Goal: Task Accomplishment & Management: Manage account settings

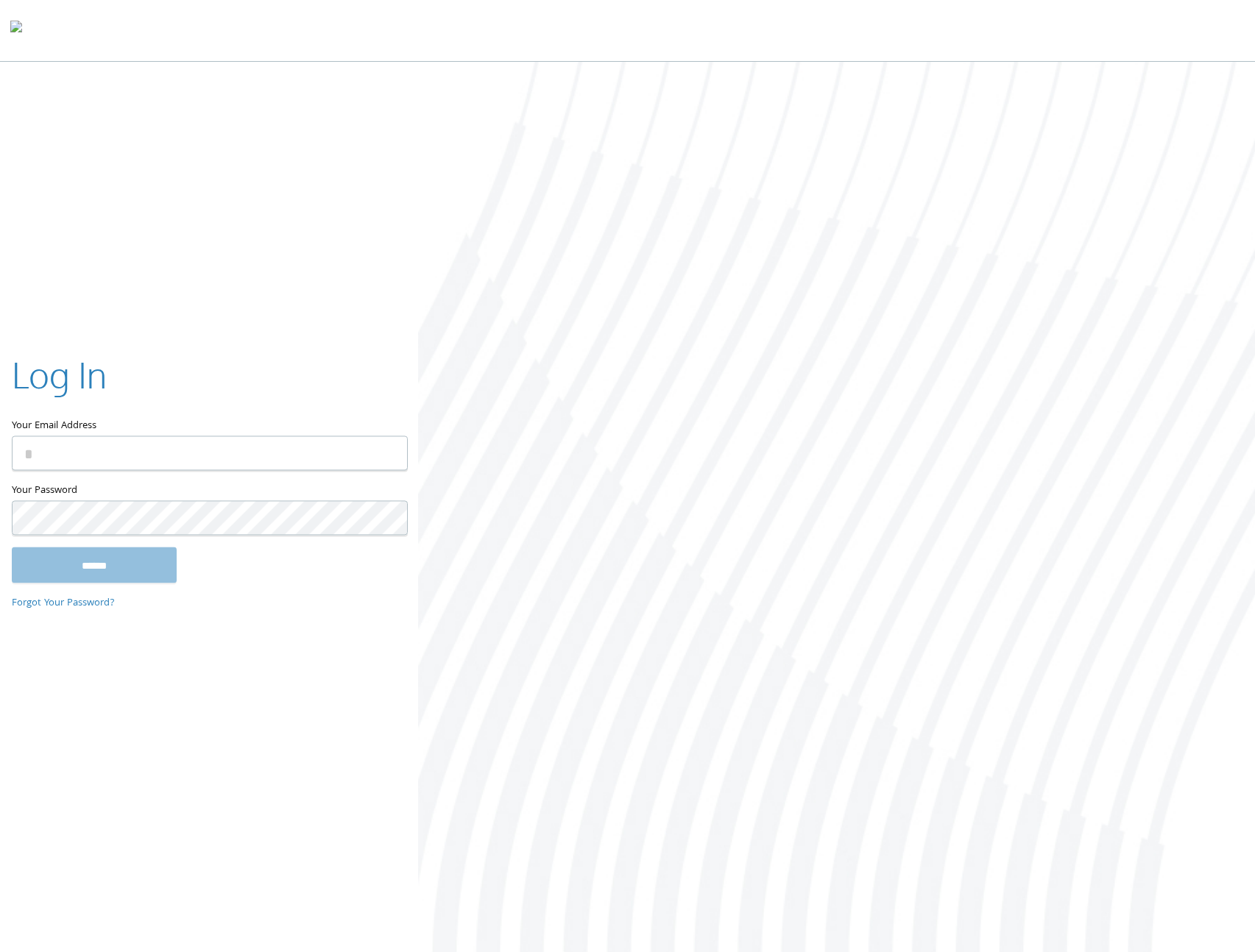
type input "**********"
click at [264, 716] on div "**********" at bounding box center [628, 508] width 1255 height 894
click at [174, 576] on input "******" at bounding box center [94, 565] width 165 height 36
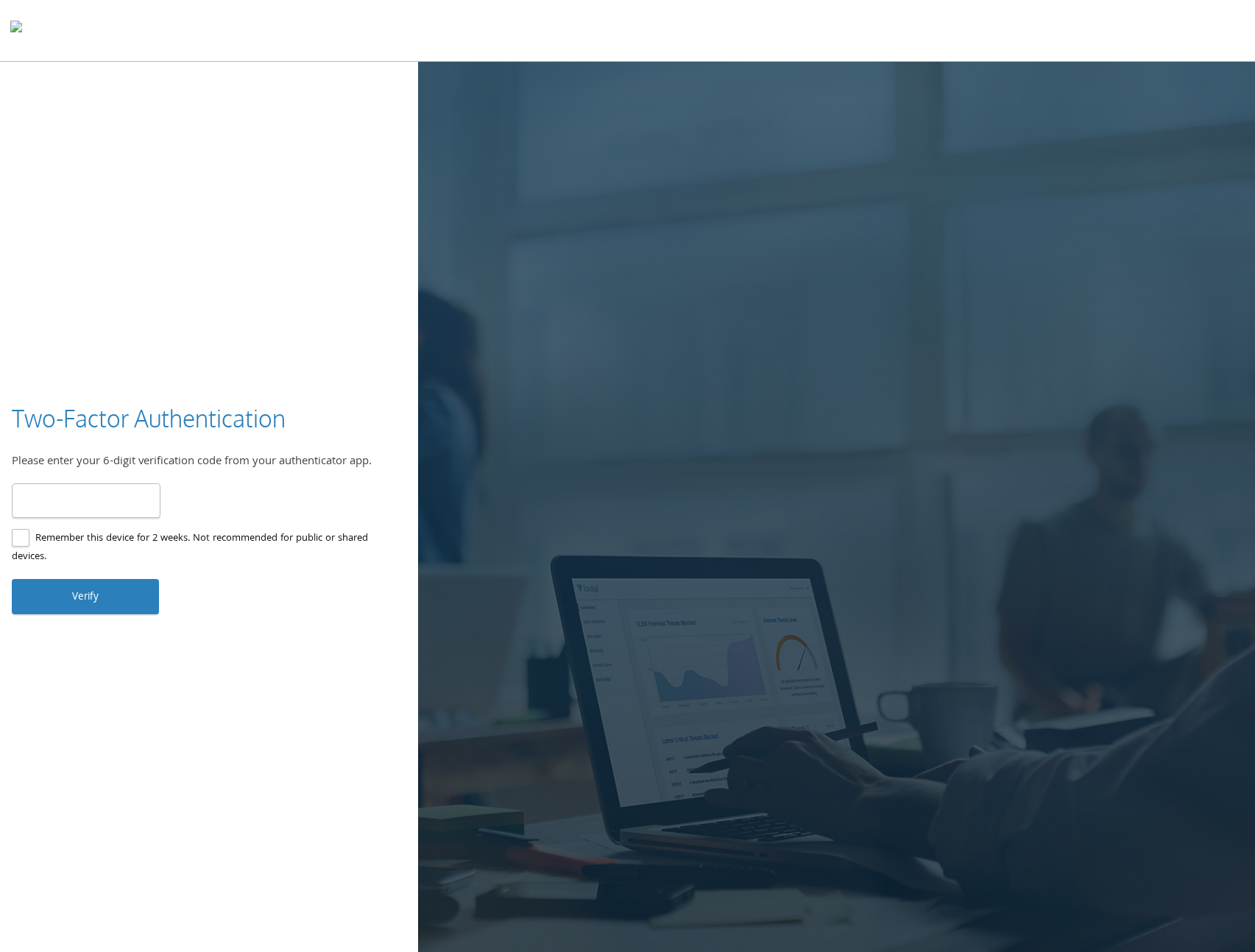
type input "******"
